Goal: Task Accomplishment & Management: Manage account settings

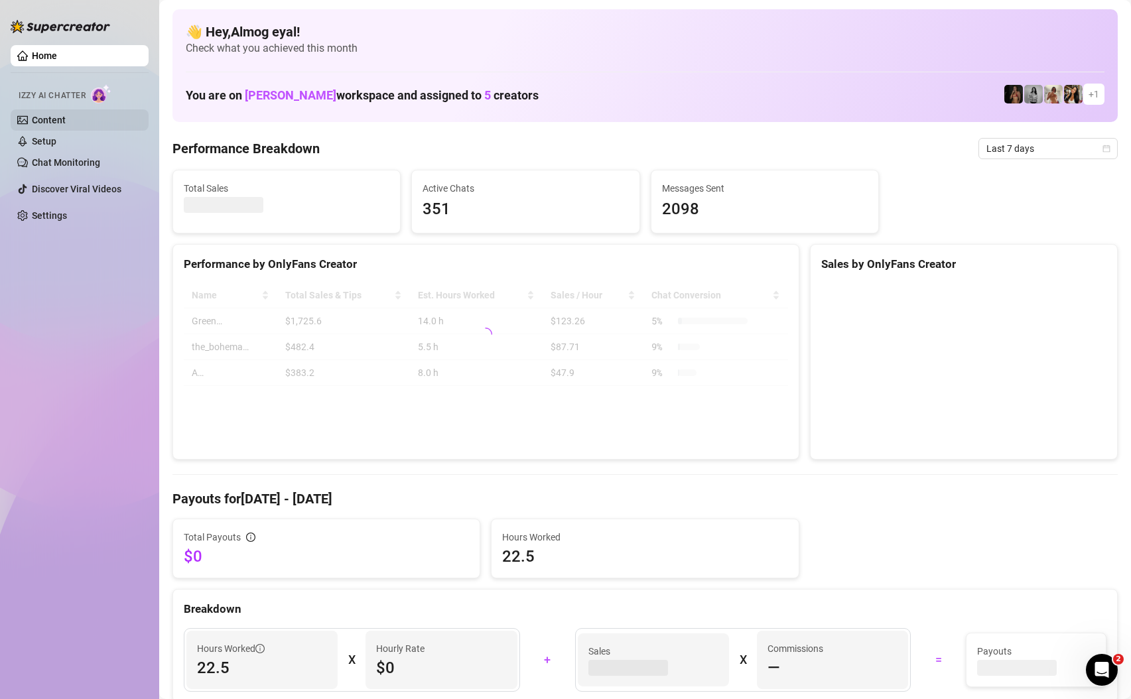
click at [42, 125] on link "Content" at bounding box center [49, 120] width 34 height 11
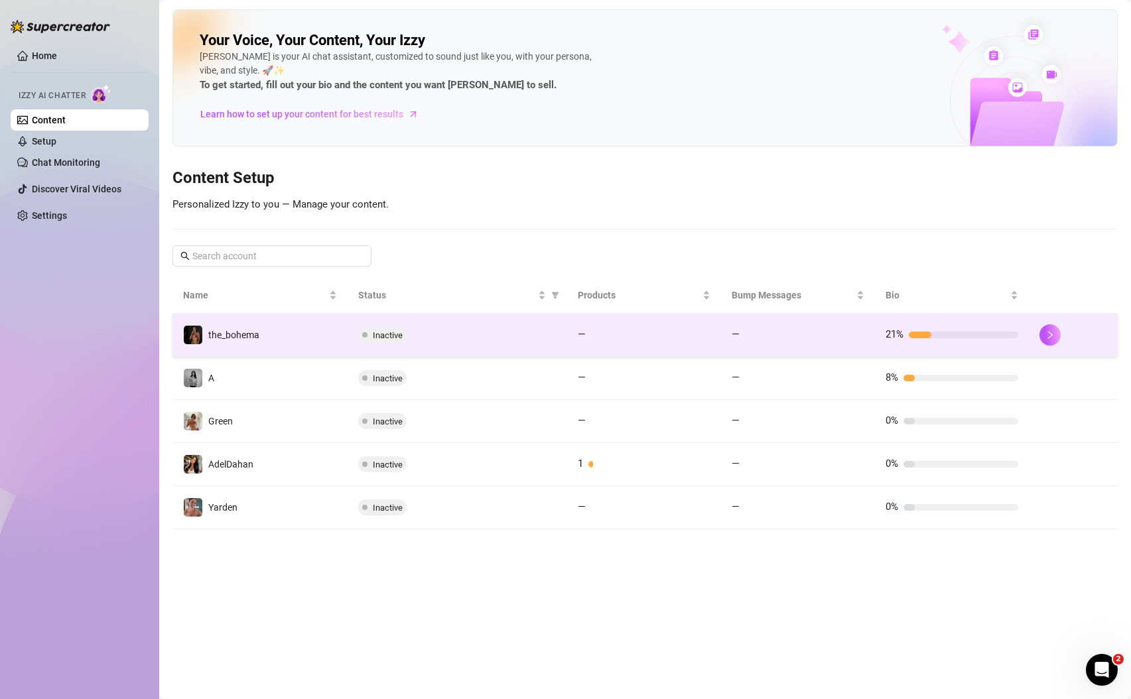
click at [259, 336] on td "the_bohema" at bounding box center [259, 335] width 175 height 43
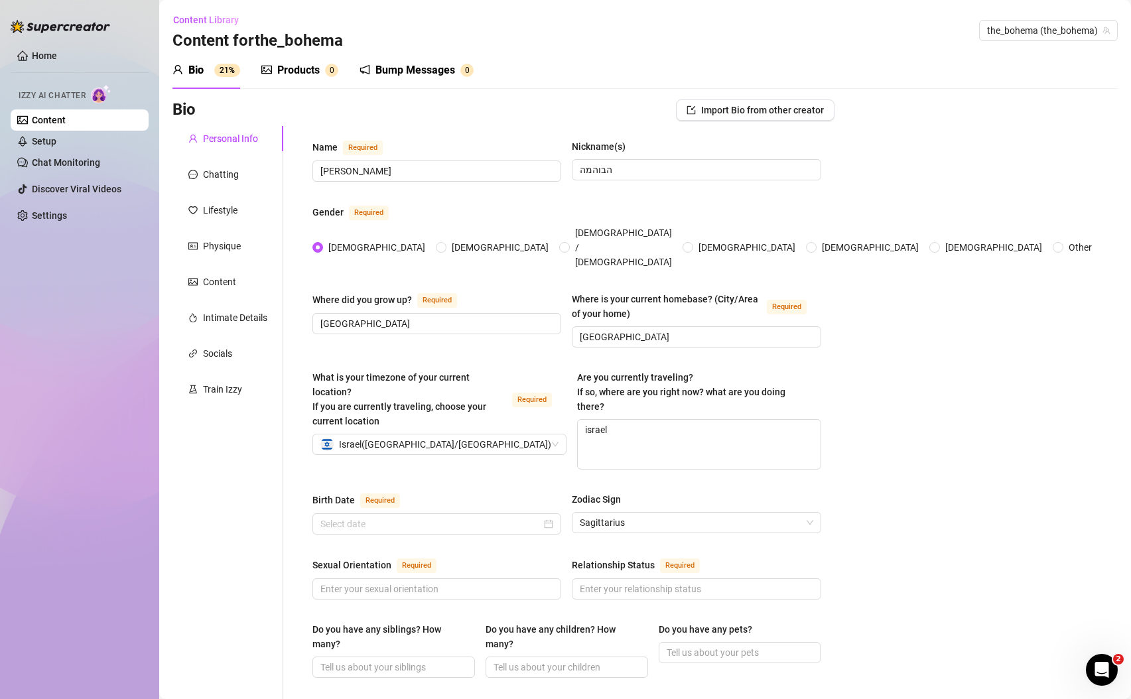
radio input "true"
type input "[DATE]"
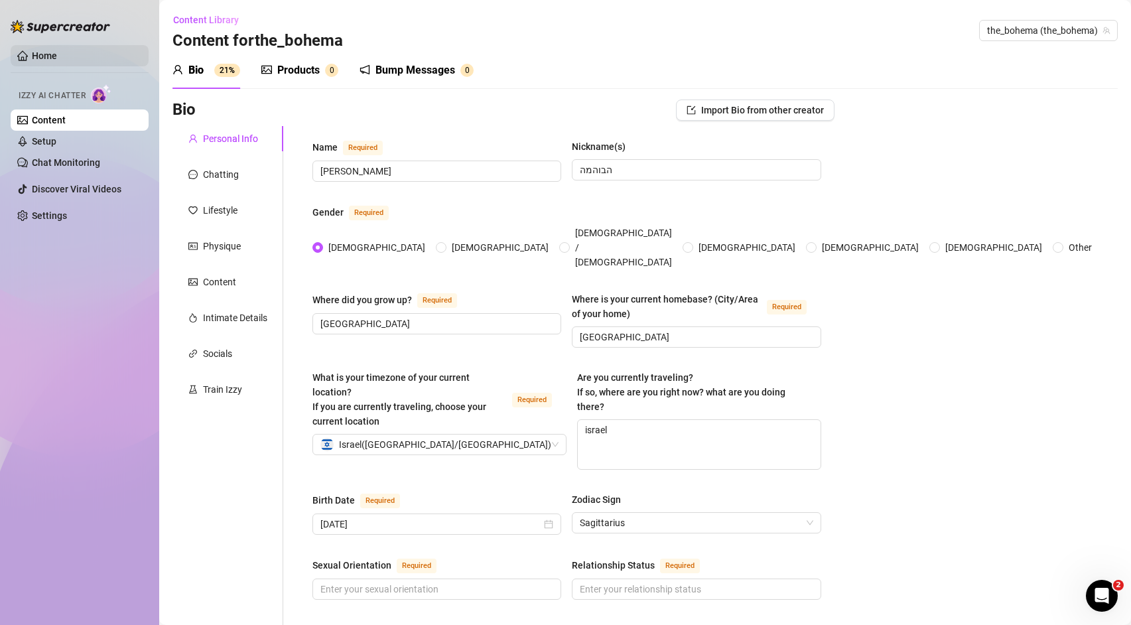
click at [46, 57] on link "Home" at bounding box center [44, 55] width 25 height 11
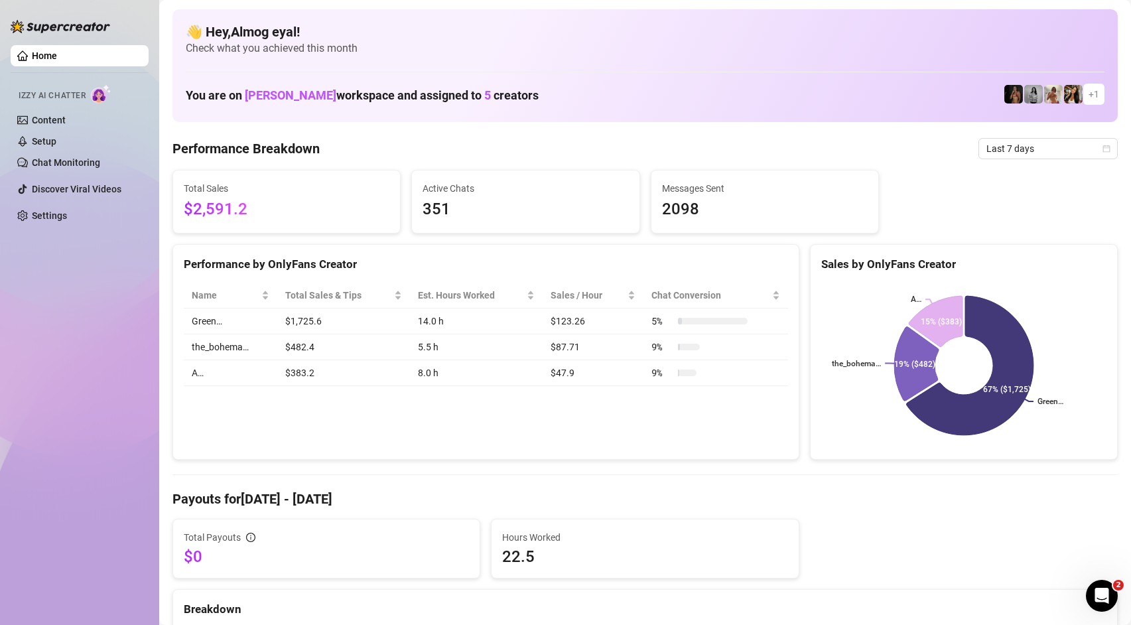
click at [86, 228] on ul "Home Izzy AI Chatter Content Setup Chat Monitoring Discover Viral Videos Settin…" at bounding box center [80, 136] width 138 height 192
click at [67, 221] on link "Settings" at bounding box center [49, 215] width 35 height 11
